Goal: Information Seeking & Learning: Find contact information

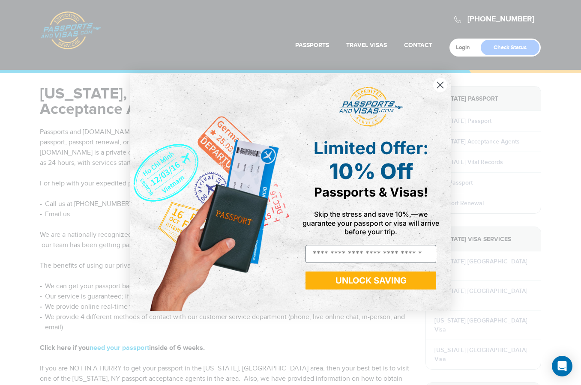
click at [443, 87] on circle "Close dialog" at bounding box center [440, 85] width 14 height 14
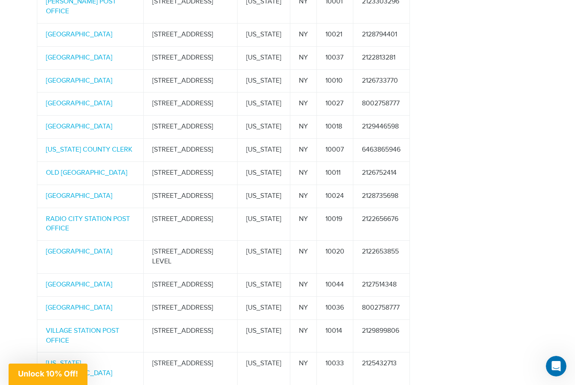
scroll to position [906, 0]
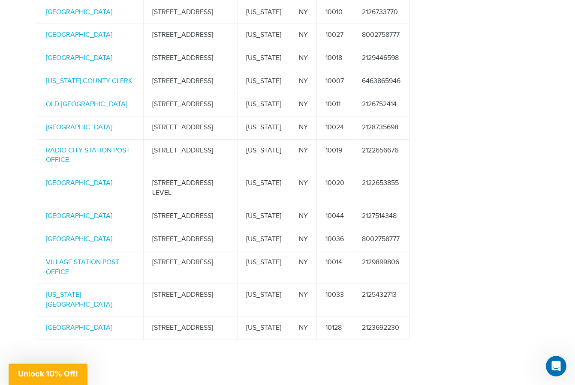
click at [62, 373] on span "Unlock 10% Off!" at bounding box center [48, 373] width 60 height 9
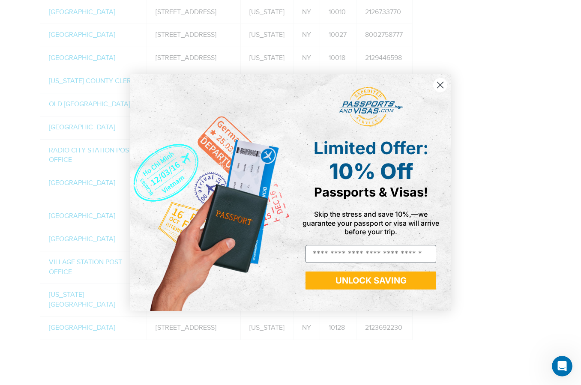
click at [441, 86] on icon "Close dialog" at bounding box center [441, 85] width 6 height 6
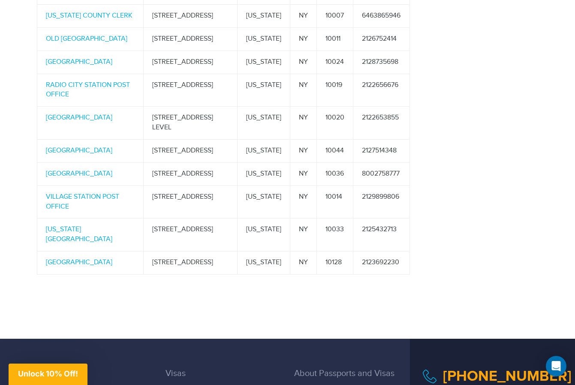
scroll to position [548, 0]
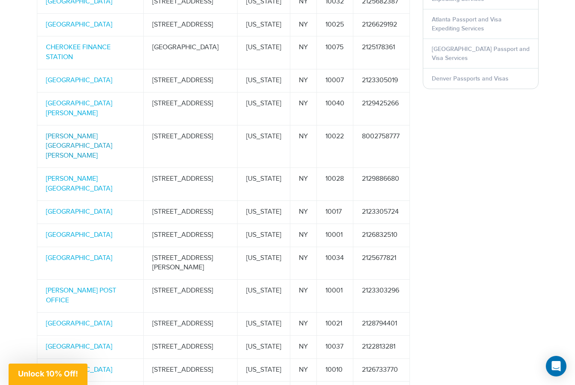
click at [92, 146] on link "[PERSON_NAME][GEOGRAPHIC_DATA][PERSON_NAME]" at bounding box center [79, 146] width 66 height 28
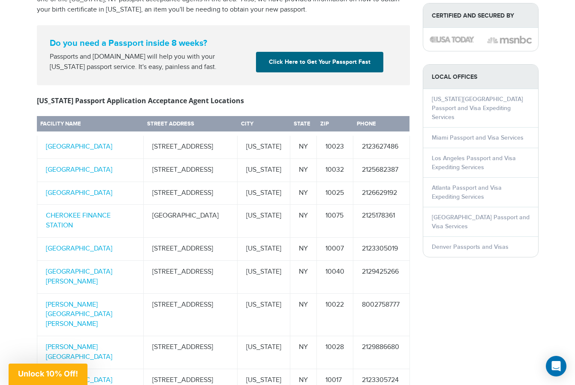
scroll to position [288, 0]
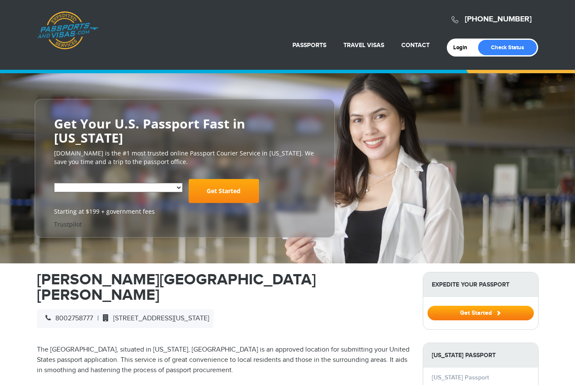
select select "**********"
